Goal: Information Seeking & Learning: Learn about a topic

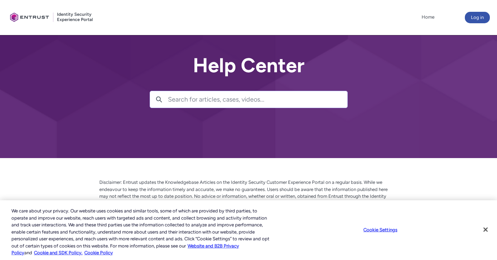
scroll to position [18, 0]
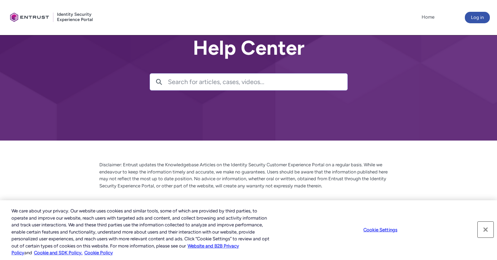
click at [486, 228] on button "Close" at bounding box center [486, 230] width 16 height 16
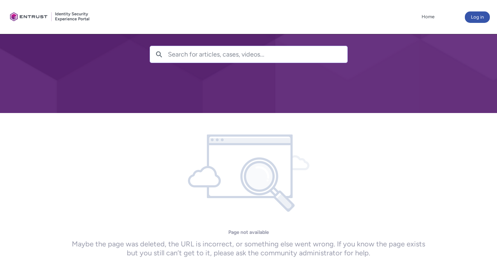
scroll to position [45, 0]
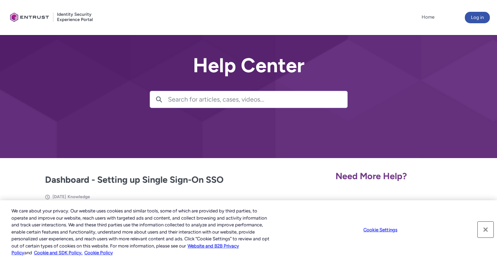
click at [487, 229] on button "Close" at bounding box center [486, 230] width 16 height 16
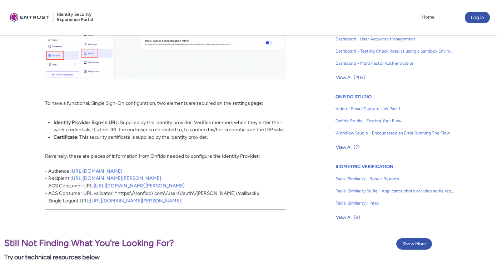
scroll to position [417, 0]
